Goal: Task Accomplishment & Management: Manage account settings

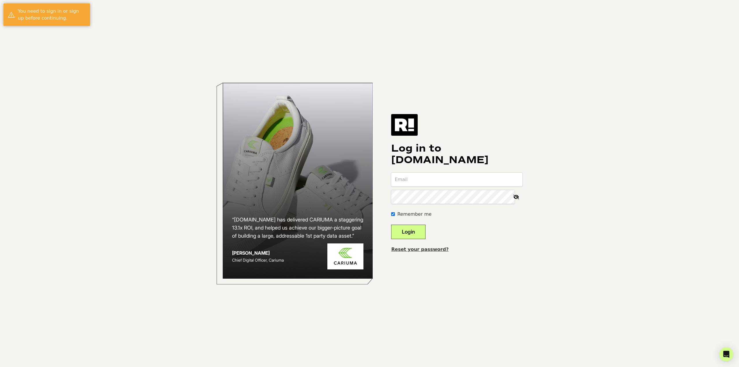
click at [418, 186] on input "email" at bounding box center [456, 180] width 131 height 14
click at [419, 183] on input "email" at bounding box center [456, 180] width 131 height 14
click at [410, 178] on input "email" at bounding box center [456, 180] width 131 height 14
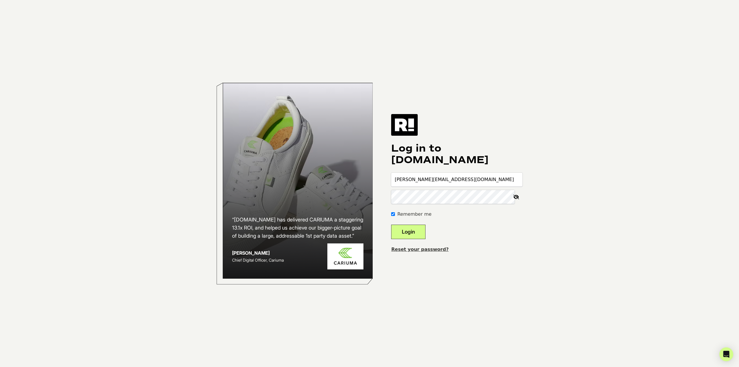
type input "tom.havin@petfolk.com"
click at [391, 225] on button "Login" at bounding box center [408, 232] width 34 height 14
click at [411, 244] on div "Log in to Retention.com Remember me Login Reset your password?" at bounding box center [456, 183] width 131 height 139
click at [410, 249] on link "Reset your password?" at bounding box center [419, 249] width 57 height 5
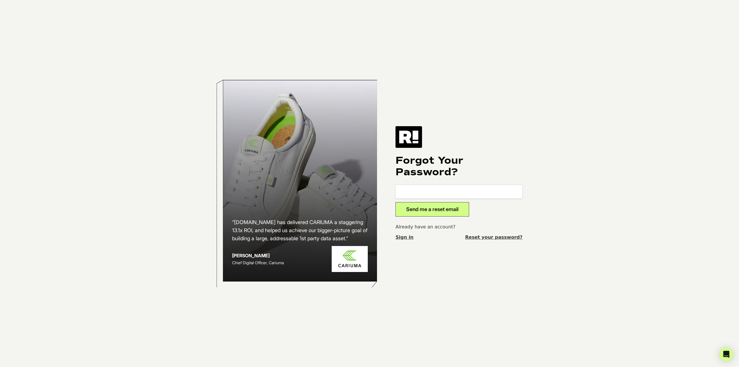
click at [430, 188] on input "email" at bounding box center [459, 192] width 127 height 14
type input "[PERSON_NAME][EMAIL_ADDRESS][DOMAIN_NAME]"
click at [396, 202] on button "Send me a reset email" at bounding box center [433, 209] width 74 height 14
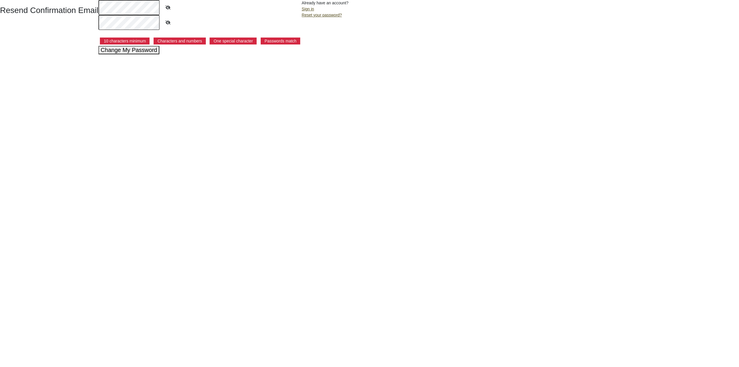
click at [133, 50] on button "Change My Password" at bounding box center [128, 50] width 61 height 8
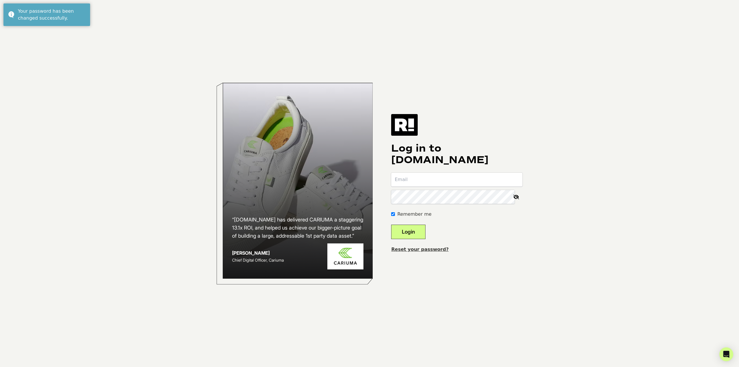
click at [435, 183] on input "email" at bounding box center [456, 180] width 131 height 14
type input "[PERSON_NAME][EMAIL_ADDRESS][DOMAIN_NAME]"
click at [391, 225] on button "Login" at bounding box center [408, 232] width 34 height 14
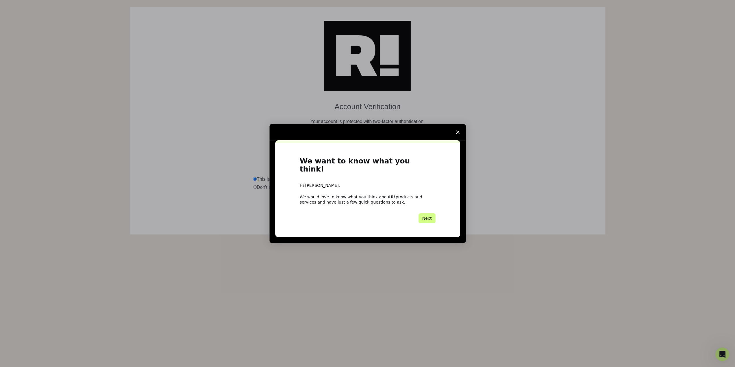
click at [414, 150] on div "We want to know what you think! Hi Tom, We would love to know what you think ab…" at bounding box center [367, 190] width 185 height 94
click at [458, 134] on icon "Close survey" at bounding box center [457, 132] width 3 height 3
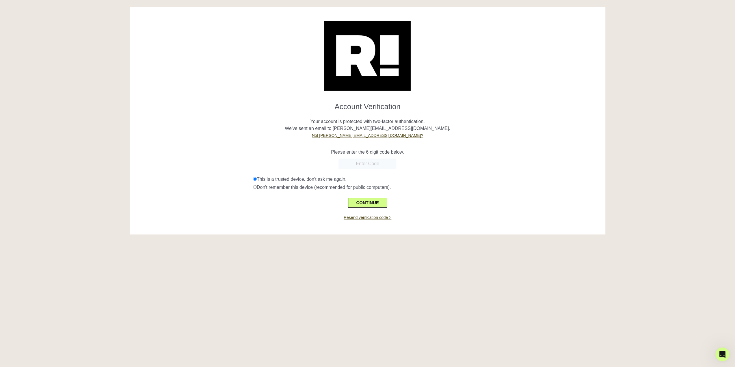
paste input "320274"
click at [361, 164] on input "320274" at bounding box center [367, 164] width 58 height 10
type input "320274"
click at [364, 203] on button "CONTINUE" at bounding box center [367, 203] width 39 height 10
